Goal: Check status: Check status

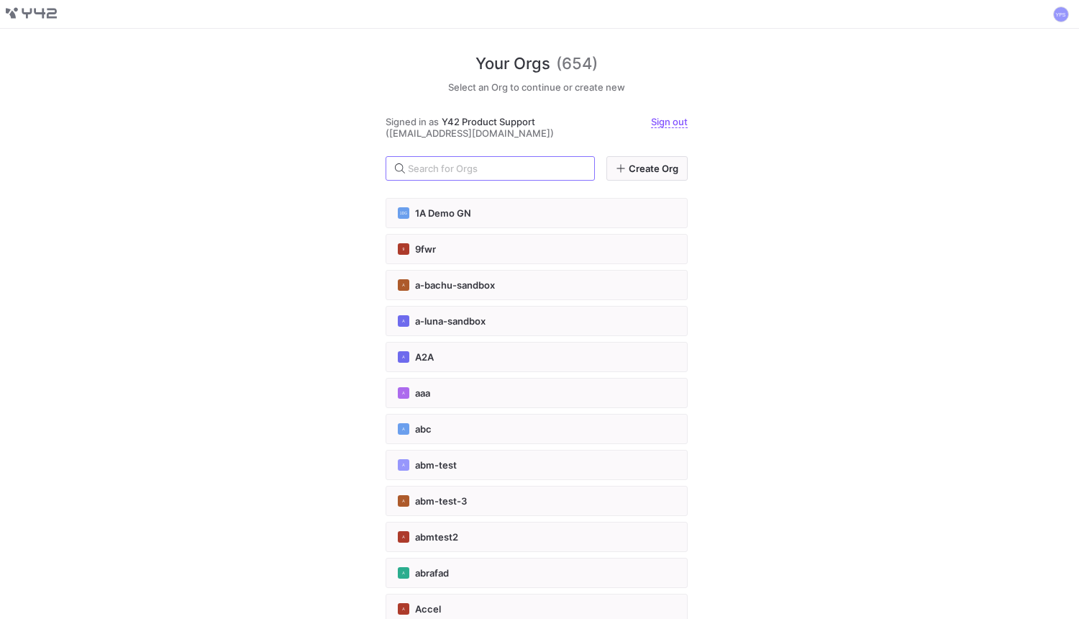
paste input "[URL][DOMAIN_NAME][DOMAIN_NAME]"
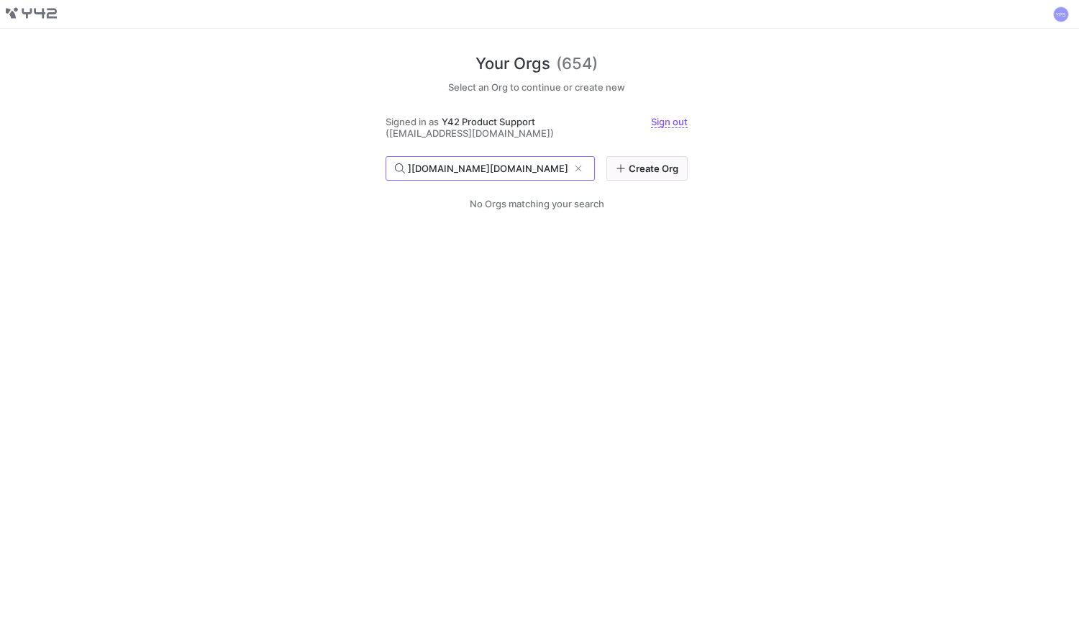
type input "[URL][DOMAIN_NAME][DOMAIN_NAME]"
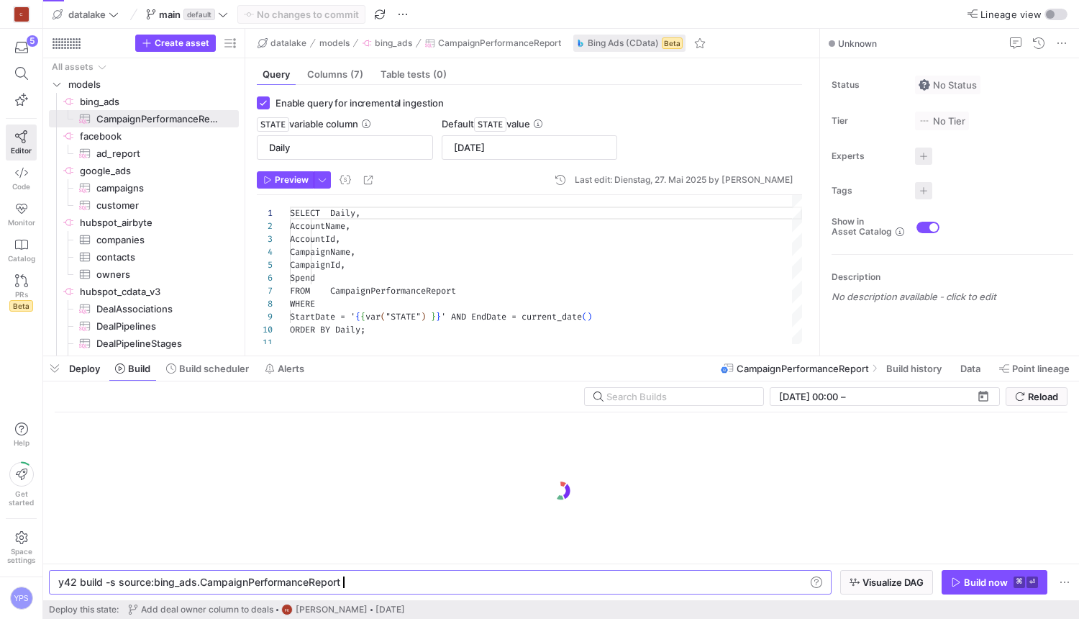
scroll to position [129, 0]
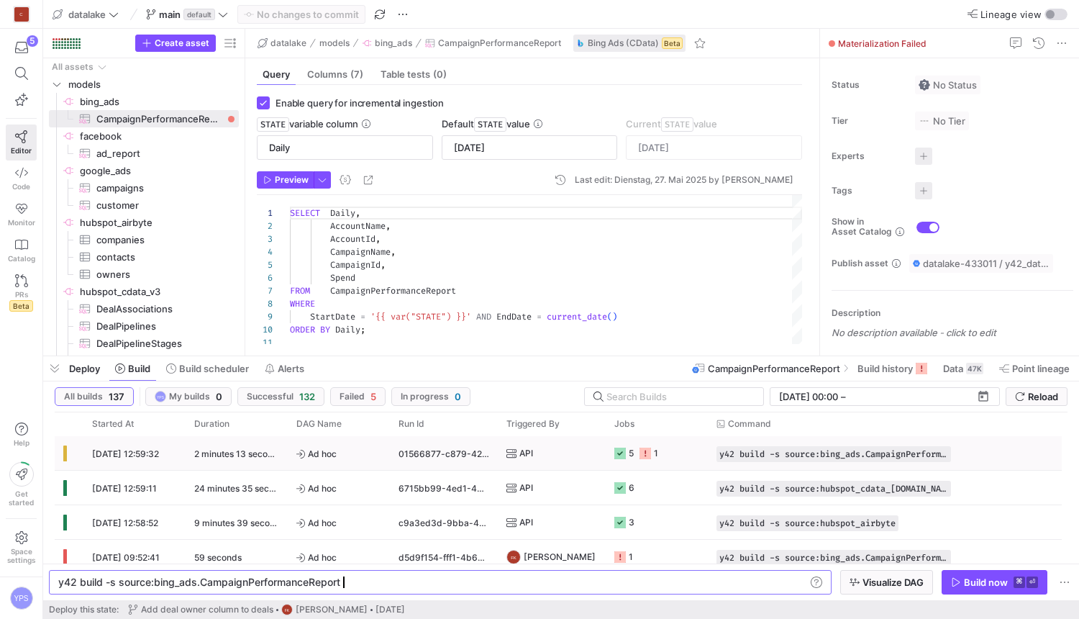
click at [509, 452] on icon at bounding box center [511, 453] width 10 height 10
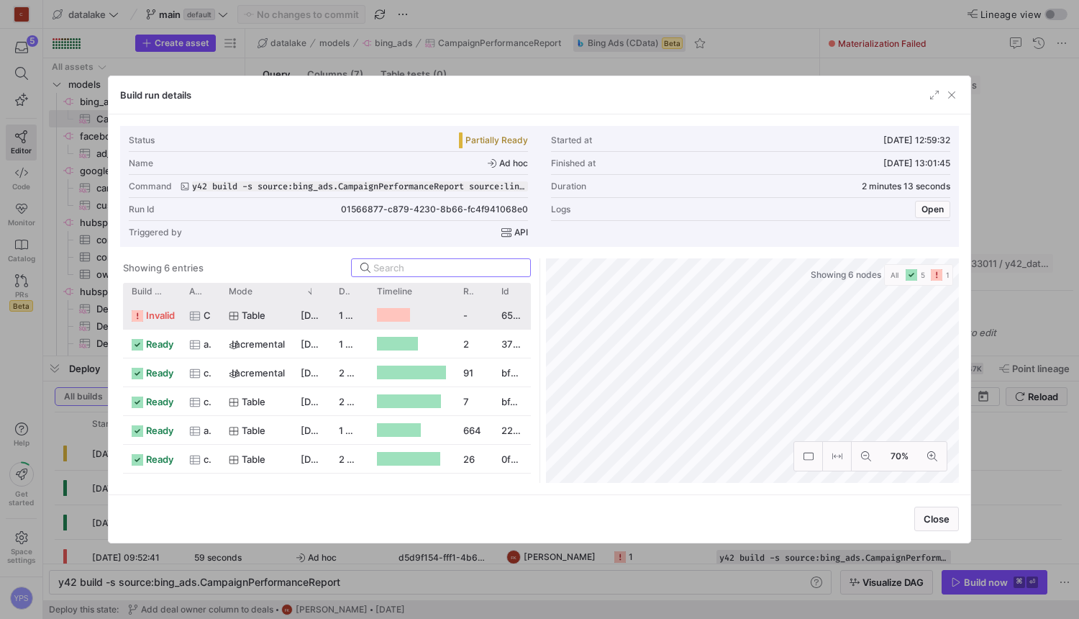
click at [245, 313] on span "Table" at bounding box center [254, 315] width 24 height 28
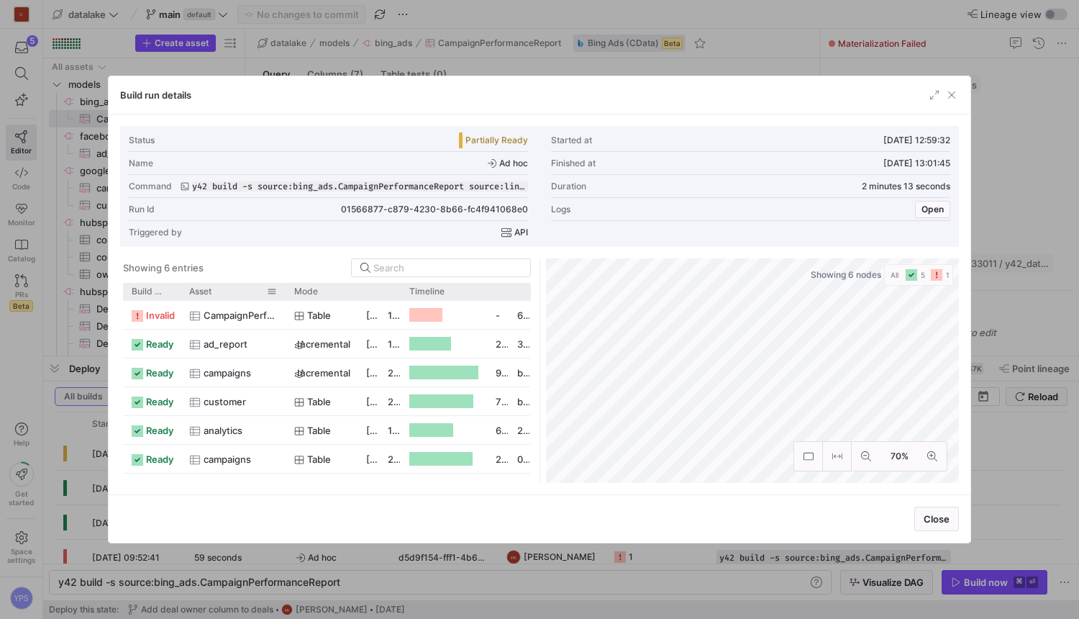
drag, startPoint x: 216, startPoint y: 293, endPoint x: 296, endPoint y: 297, distance: 80.7
click at [288, 298] on div at bounding box center [286, 291] width 6 height 17
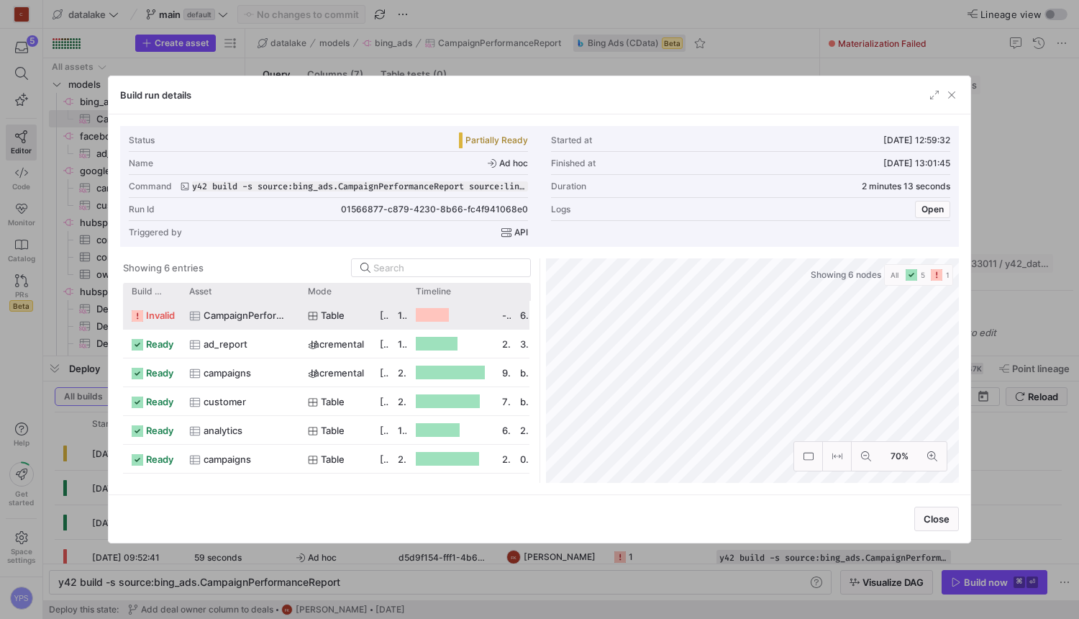
click at [259, 317] on span "CampaignPerformanceReport" at bounding box center [247, 315] width 87 height 28
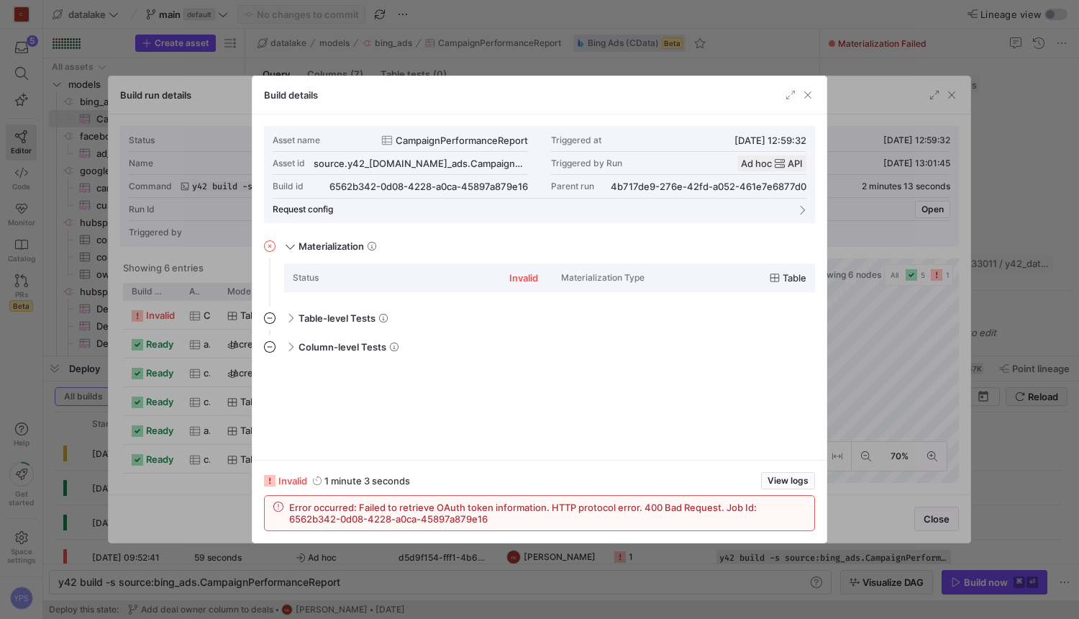
click at [800, 498] on div "Error occurred: Failed to retrieve OAuth token information. HTTP protocol error…" at bounding box center [540, 513] width 550 height 35
click at [789, 472] on button "View logs" at bounding box center [788, 480] width 54 height 17
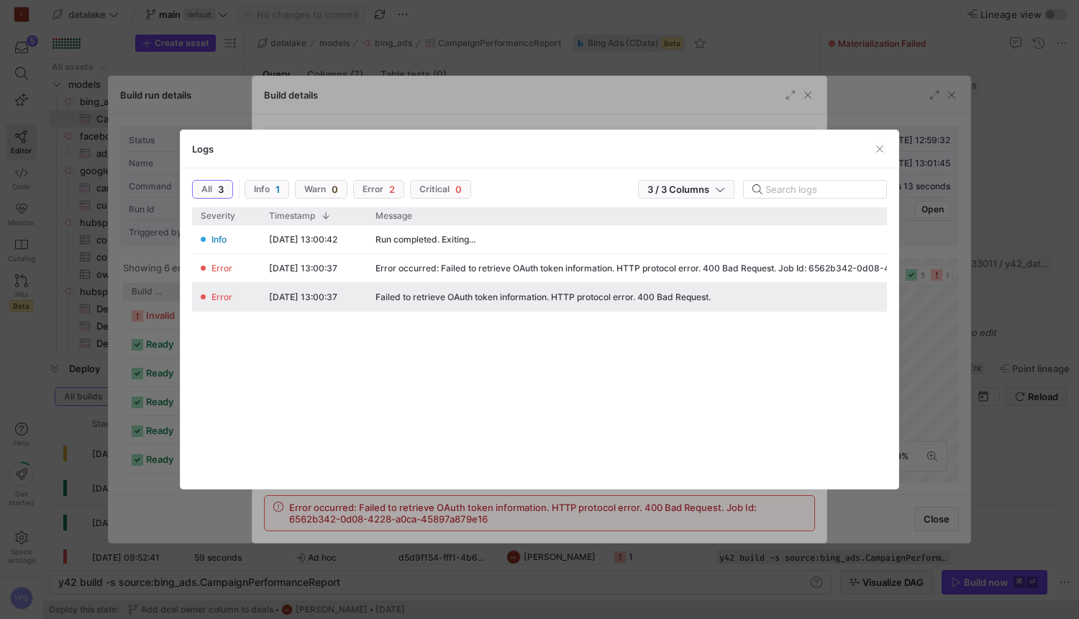
click at [737, 270] on div "Error occurred: Failed to retrieve OAuth token information. HTTP protocol error…" at bounding box center [686, 268] width 623 height 10
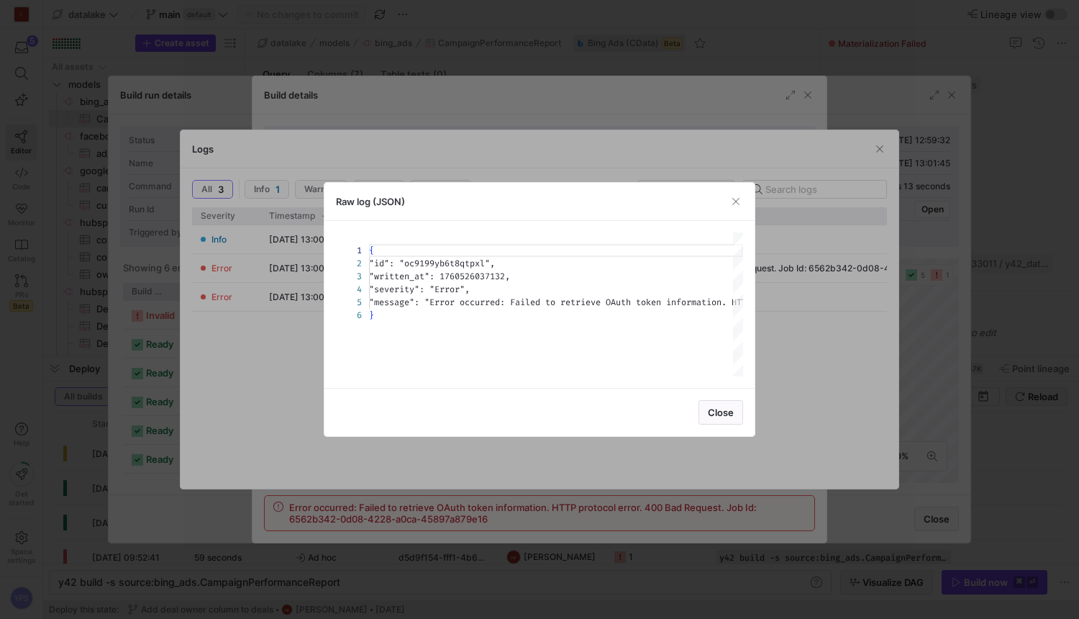
scroll to position [65, 0]
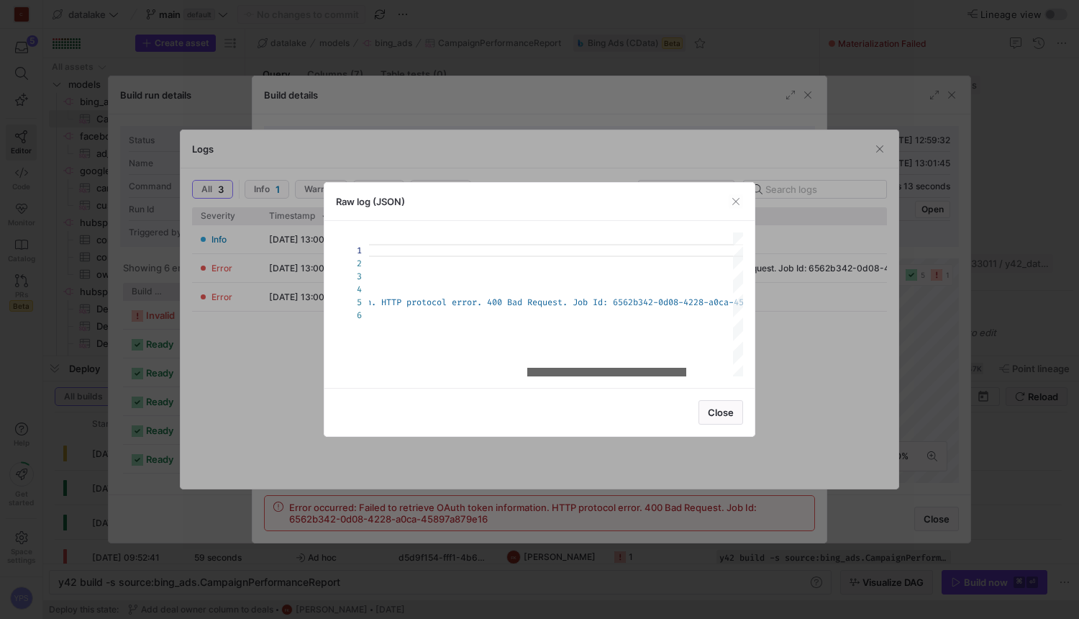
click at [661, 368] on div at bounding box center [606, 372] width 159 height 9
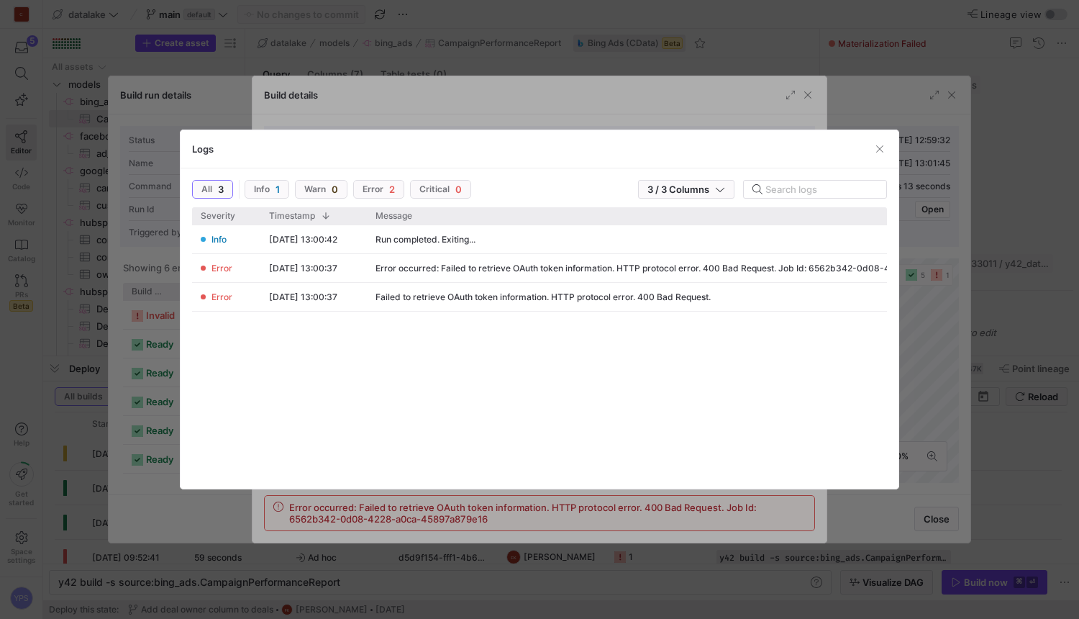
click at [661, 368] on div "Info 15.10.25, 13:00:42 Run completed. Exiting... Error 15.10.25, 13:00:37 Erro…" at bounding box center [539, 351] width 695 height 252
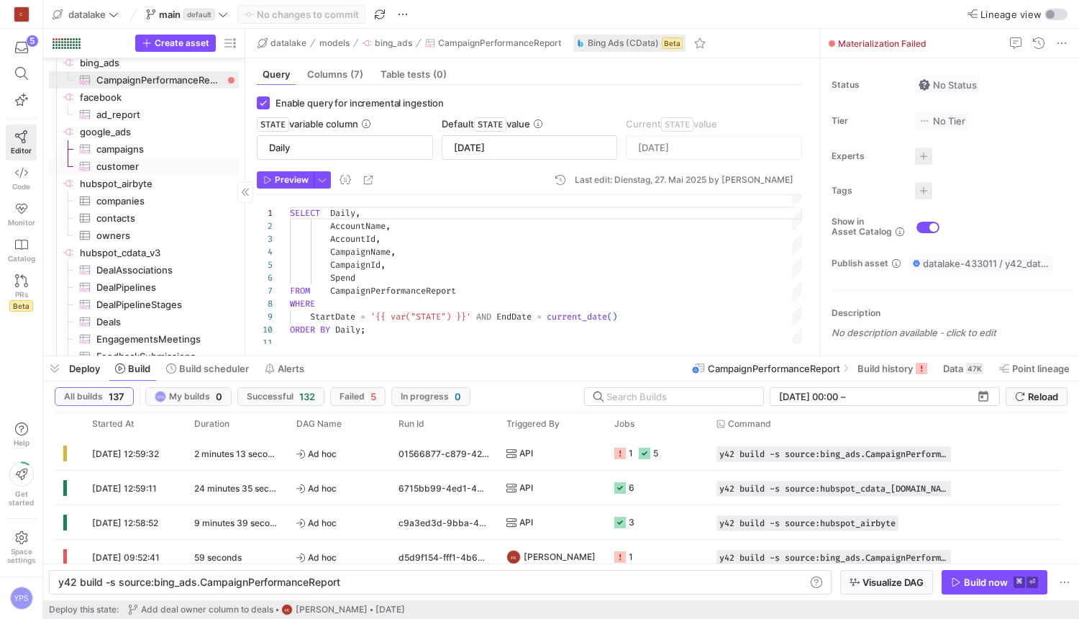
scroll to position [0, 0]
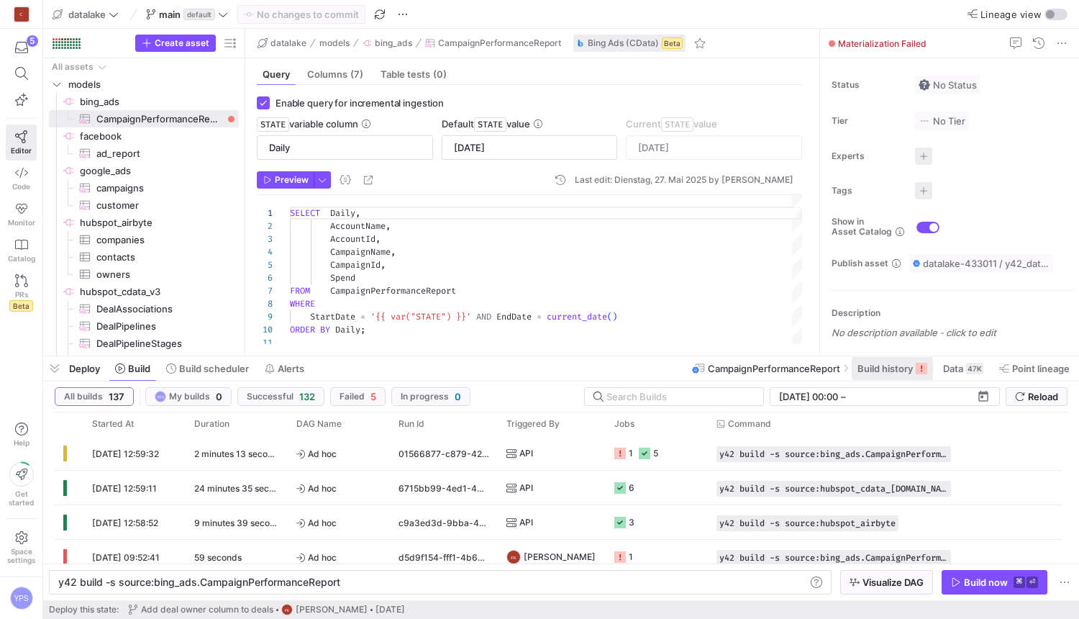
click at [904, 373] on span "Build history" at bounding box center [884, 369] width 55 height 12
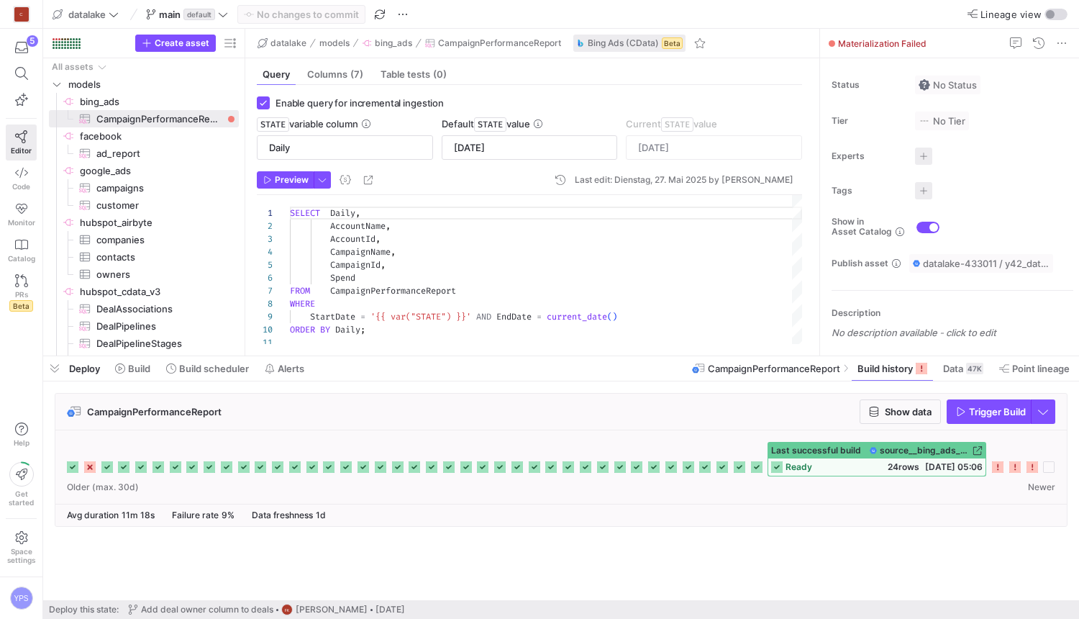
click at [998, 470] on icon at bounding box center [998, 467] width 12 height 12
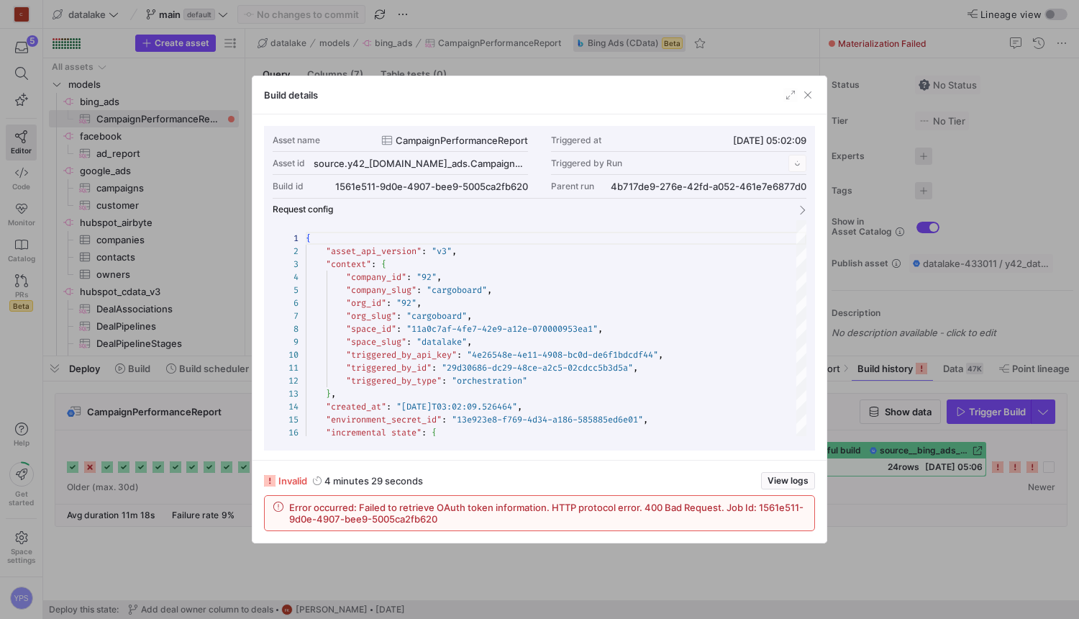
scroll to position [129, 0]
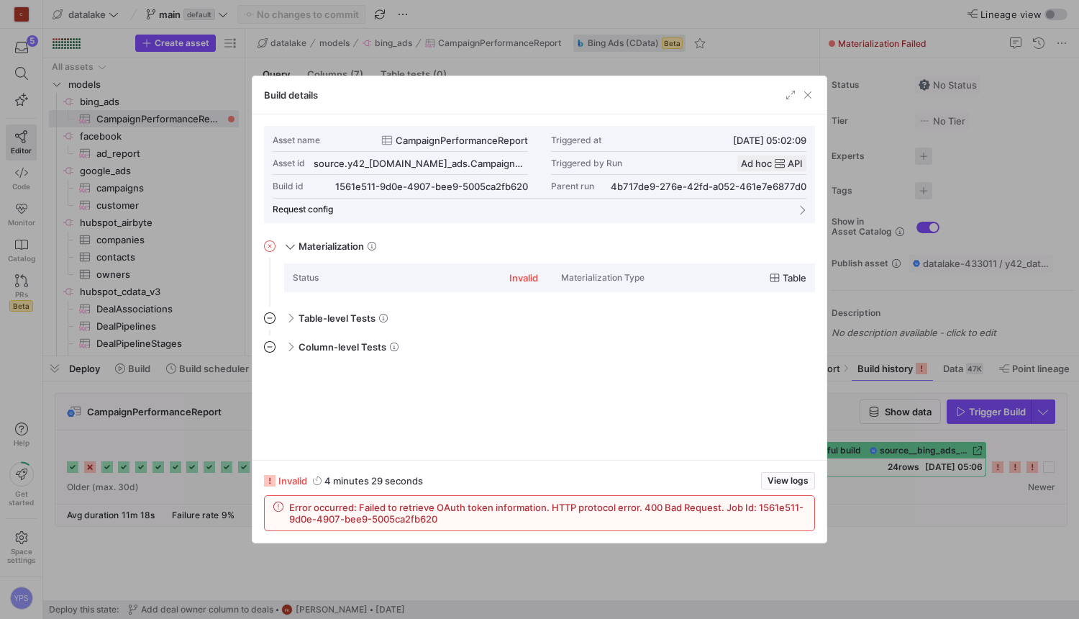
drag, startPoint x: 450, startPoint y: 520, endPoint x: 267, endPoint y: 501, distance: 184.4
click at [267, 501] on div "Error occurred: Failed to retrieve OAuth token information. HTTP protocol error…" at bounding box center [540, 513] width 550 height 35
copy span "Error occurred: Failed to retrieve OAuth token information. HTTP protocol error…"
click at [798, 478] on span "View logs" at bounding box center [787, 480] width 41 height 10
click at [531, 193] on div "Asset name CampaignPerformanceReport Triggered at 15.10.25, 05:02:09 Asset id s…" at bounding box center [540, 163] width 534 height 69
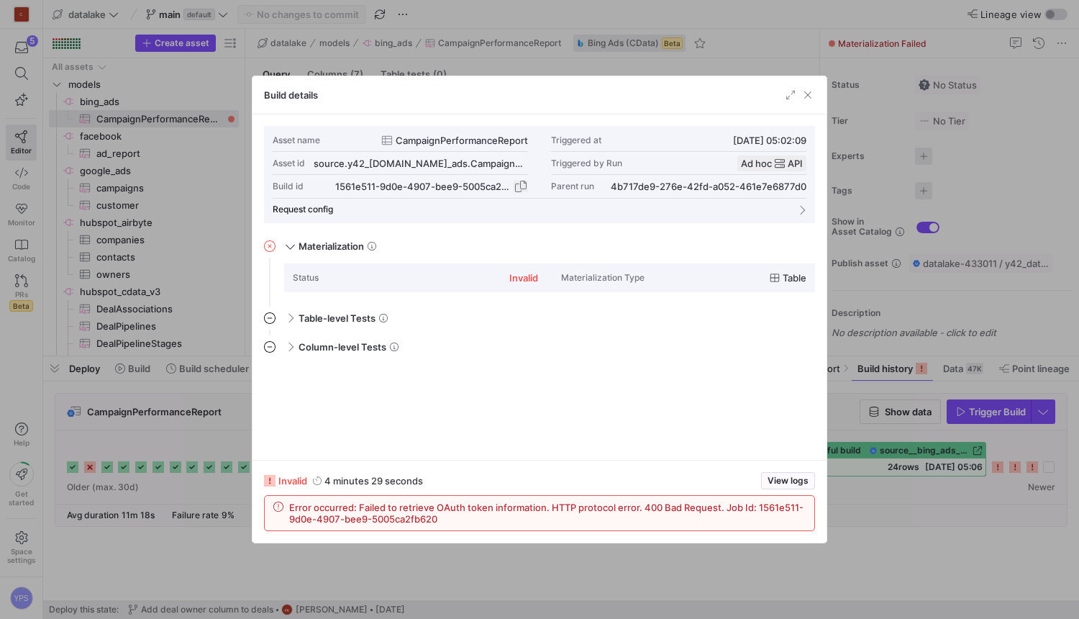
click at [523, 185] on span "button" at bounding box center [521, 186] width 14 height 14
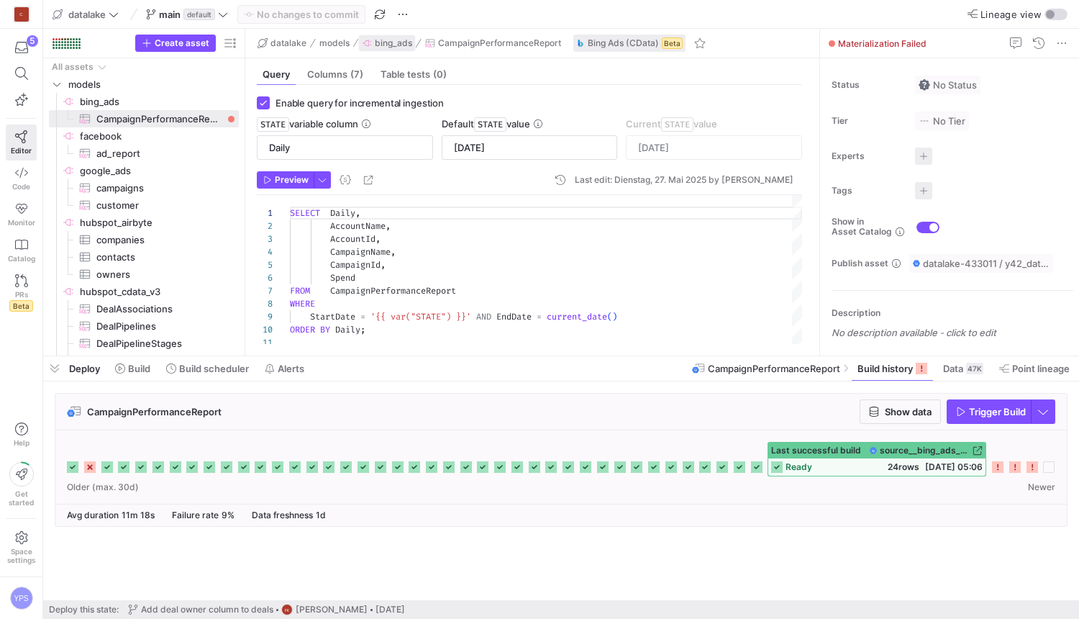
click at [404, 44] on span "bing_ads" at bounding box center [393, 43] width 37 height 10
